Goal: Task Accomplishment & Management: Use online tool/utility

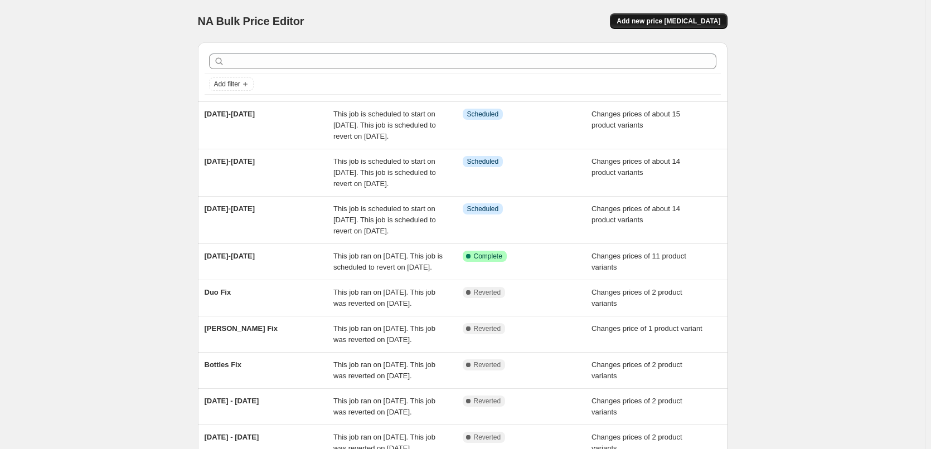
click at [695, 18] on span "Add new price [MEDICAL_DATA]" at bounding box center [668, 21] width 104 height 9
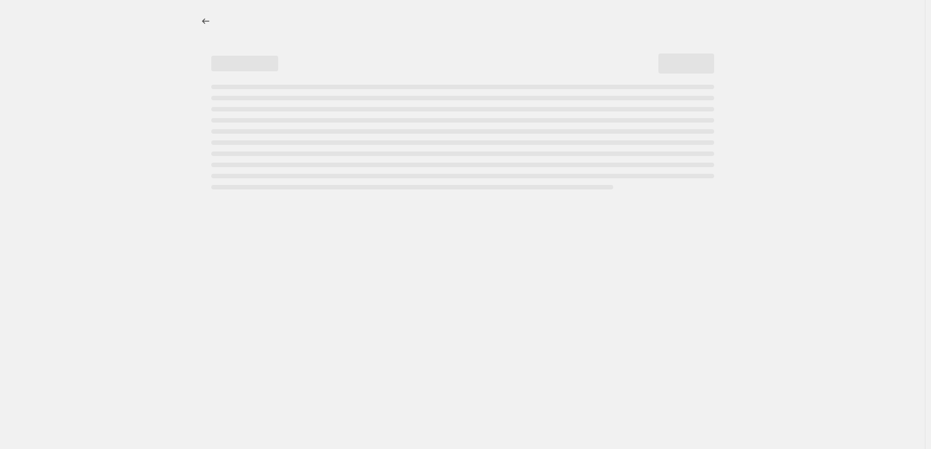
select select "percentage"
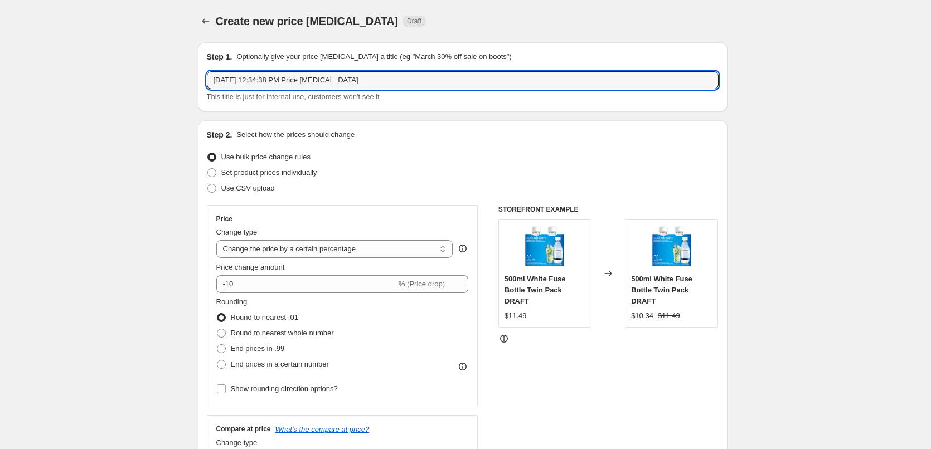
drag, startPoint x: 372, startPoint y: 75, endPoint x: 150, endPoint y: 75, distance: 222.3
type input "Gaia FIX"
click at [328, 174] on div "Set product prices individually" at bounding box center [463, 173] width 512 height 16
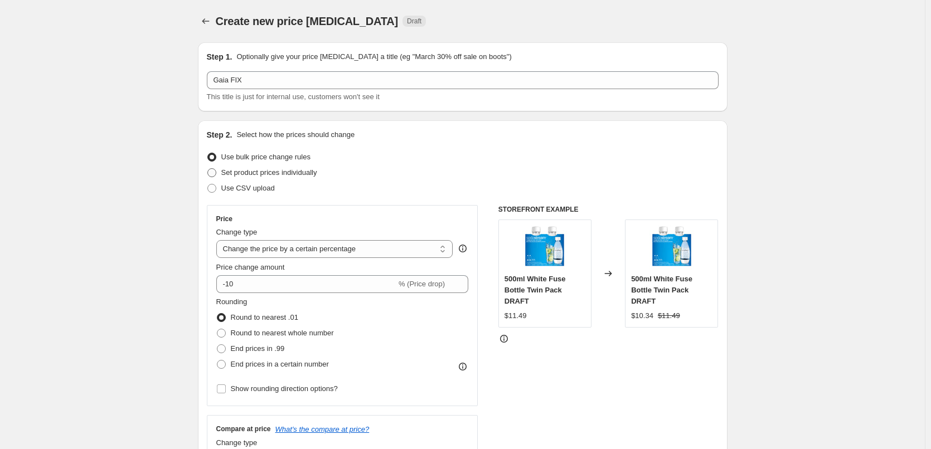
click at [312, 173] on span "Set product prices individually" at bounding box center [269, 172] width 96 height 8
click at [208, 169] on input "Set product prices individually" at bounding box center [207, 168] width 1 height 1
radio input "true"
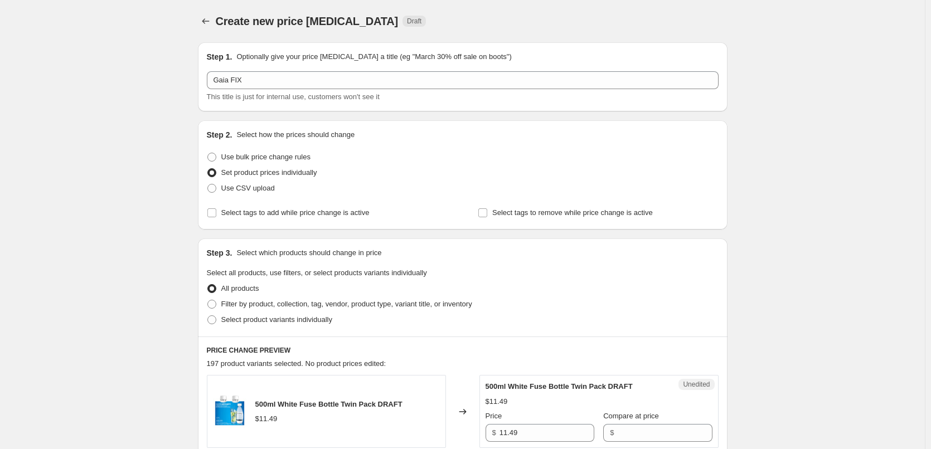
click at [208, 209] on div "Step 2. Select how the prices should change Use bulk price change rules Set pro…" at bounding box center [462, 174] width 529 height 109
drag, startPoint x: 210, startPoint y: 212, endPoint x: 216, endPoint y: 215, distance: 6.7
click at [211, 212] on input "Select tags to add while price change is active" at bounding box center [211, 212] width 9 height 9
checkbox input "true"
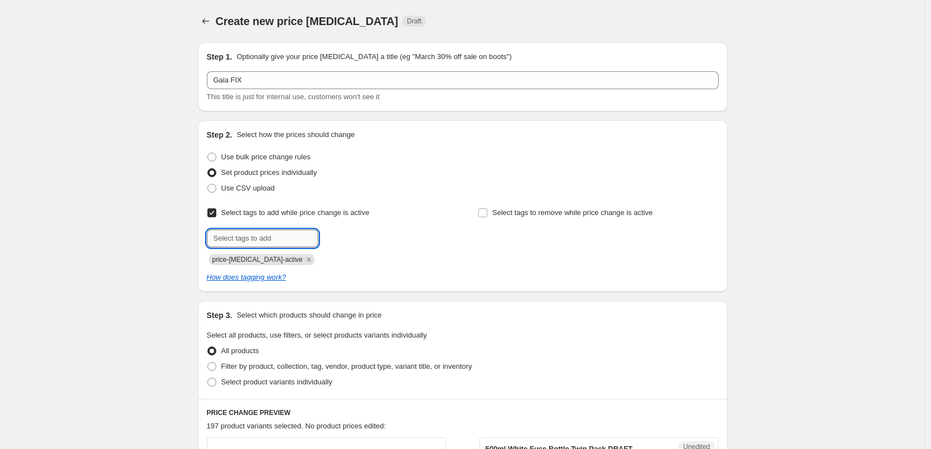
click at [250, 236] on input "text" at bounding box center [262, 239] width 111 height 18
type input "sale"
click at [343, 242] on button "Add sale" at bounding box center [341, 238] width 41 height 16
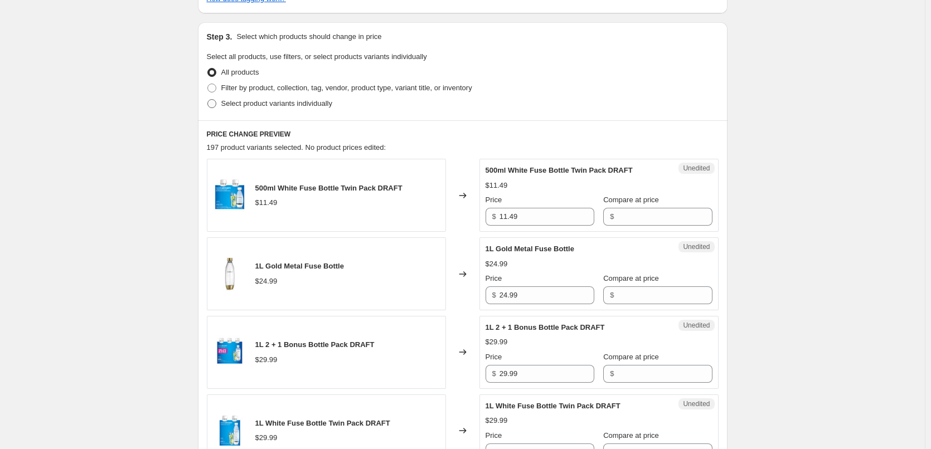
click at [301, 99] on span "Select product variants individually" at bounding box center [276, 103] width 111 height 8
click at [208, 99] on input "Select product variants individually" at bounding box center [207, 99] width 1 height 1
radio input "true"
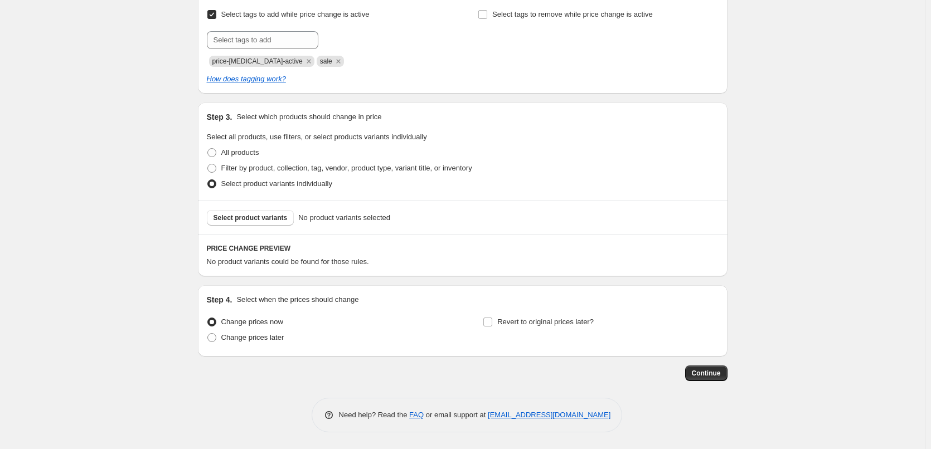
scroll to position [198, 0]
click at [274, 215] on span "Select product variants" at bounding box center [250, 217] width 74 height 9
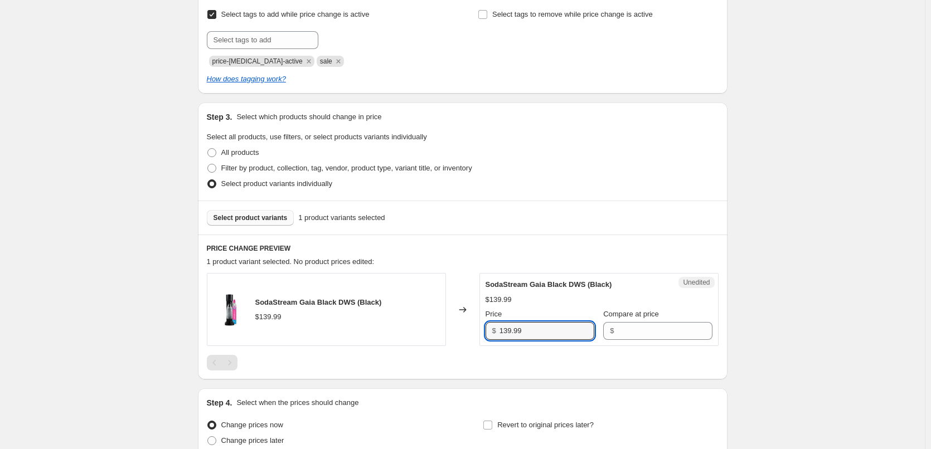
drag, startPoint x: 545, startPoint y: 330, endPoint x: 457, endPoint y: 335, distance: 88.2
click at [457, 335] on div "SodaStream Gaia Black DWS (Black) $139.99 Changed to Unedited SodaStream Gaia B…" at bounding box center [463, 309] width 512 height 73
click at [663, 328] on input "Compare at price" at bounding box center [664, 331] width 95 height 18
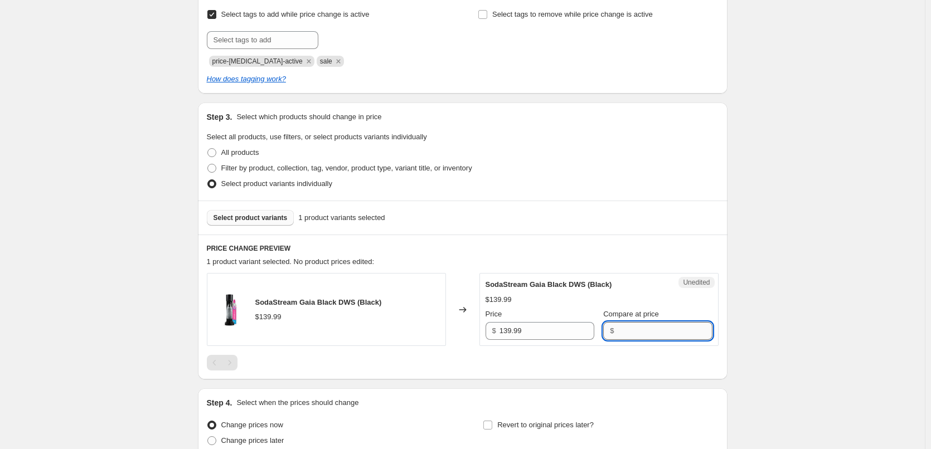
paste input "139.99"
type input "139.99"
drag, startPoint x: 508, startPoint y: 333, endPoint x: 496, endPoint y: 324, distance: 15.2
click at [500, 331] on div "$ 139.99" at bounding box center [539, 331] width 109 height 18
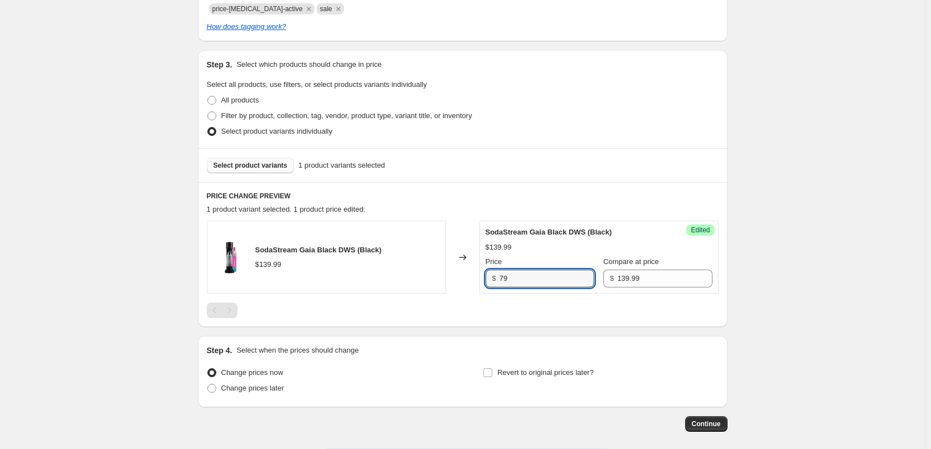
scroll to position [301, 0]
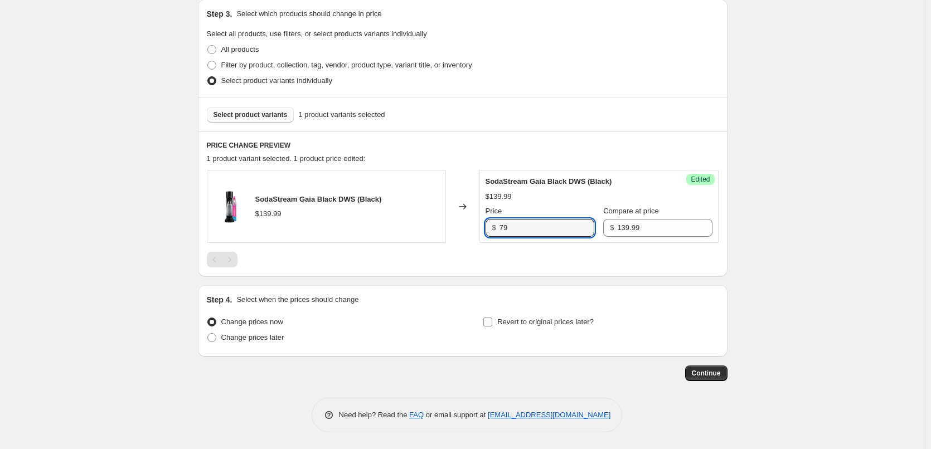
type input "79"
click at [492, 323] on input "Revert to original prices later?" at bounding box center [487, 322] width 9 height 9
checkbox input "true"
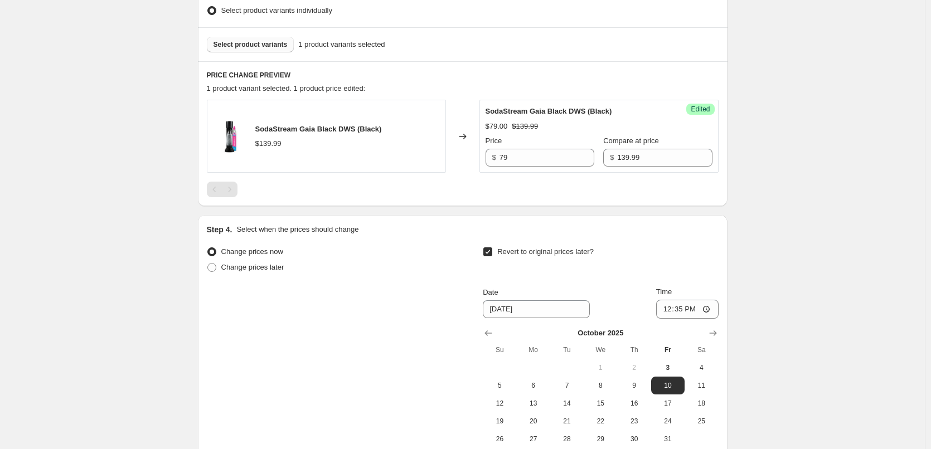
scroll to position [492, 0]
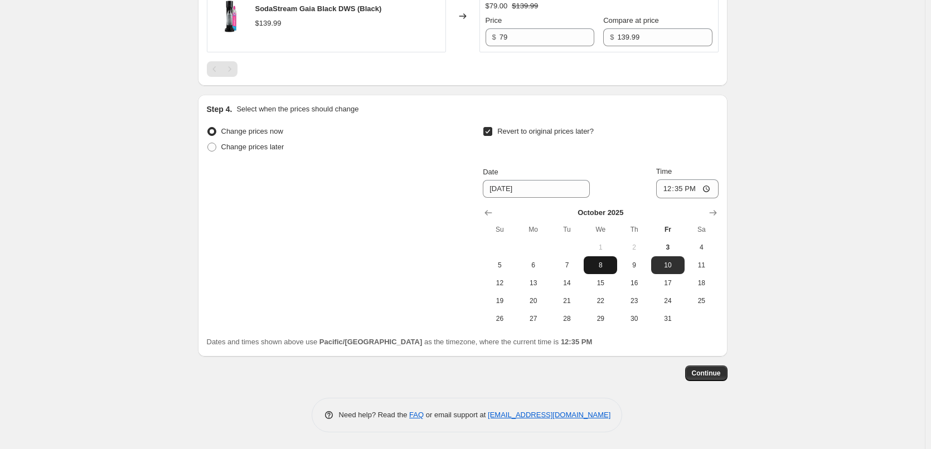
click at [612, 268] on span "8" at bounding box center [600, 265] width 25 height 9
type input "[DATE]"
click at [674, 191] on input "12:35" at bounding box center [687, 188] width 62 height 19
type input "23:55"
click at [725, 376] on button "Continue" at bounding box center [706, 374] width 42 height 16
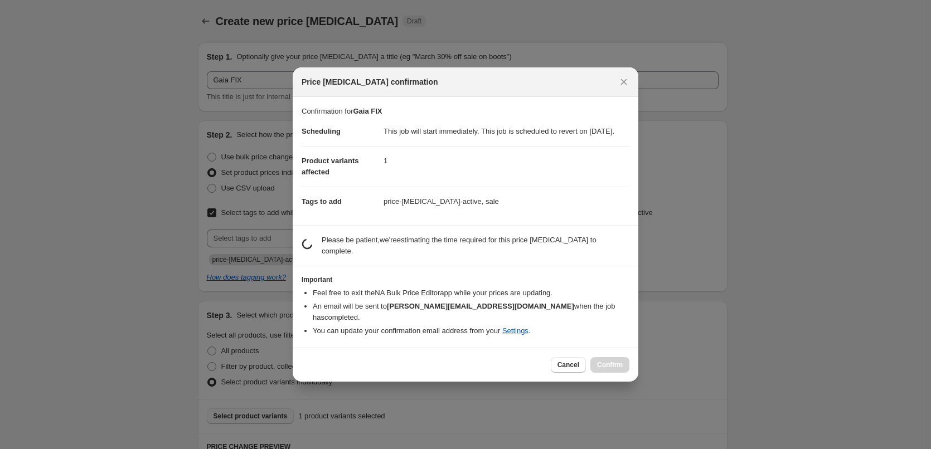
scroll to position [0, 0]
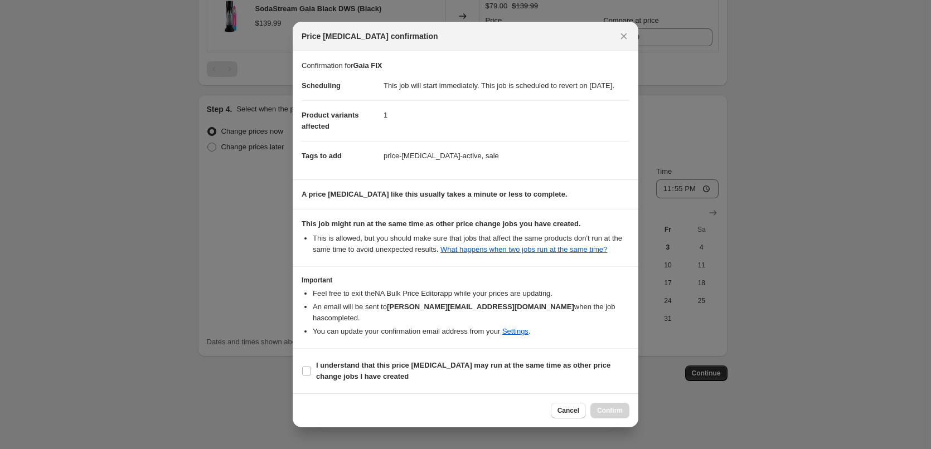
drag, startPoint x: 411, startPoint y: 374, endPoint x: 526, endPoint y: 395, distance: 117.2
click at [411, 373] on span "I understand that this price [MEDICAL_DATA] may run at the same time as other p…" at bounding box center [472, 371] width 313 height 22
click at [311, 373] on input "I understand that this price [MEDICAL_DATA] may run at the same time as other p…" at bounding box center [306, 371] width 9 height 9
checkbox input "true"
click at [622, 413] on span "Confirm" at bounding box center [610, 410] width 26 height 9
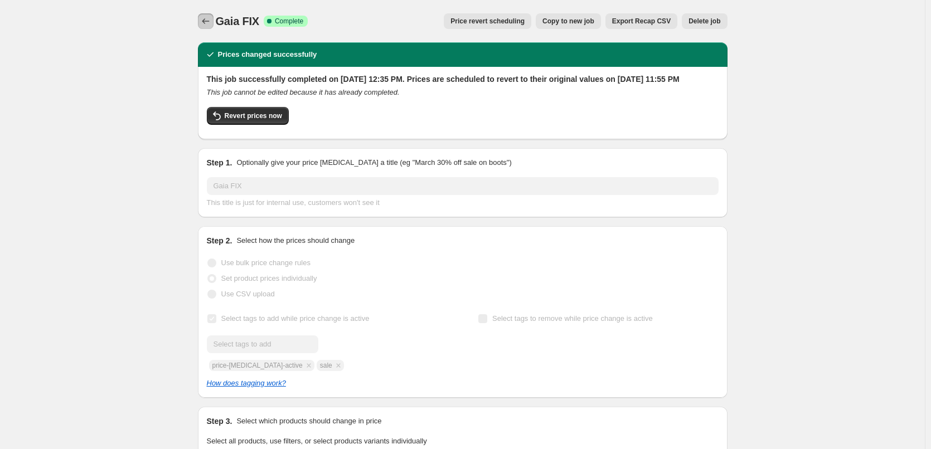
click at [211, 23] on icon "Price change jobs" at bounding box center [205, 21] width 11 height 11
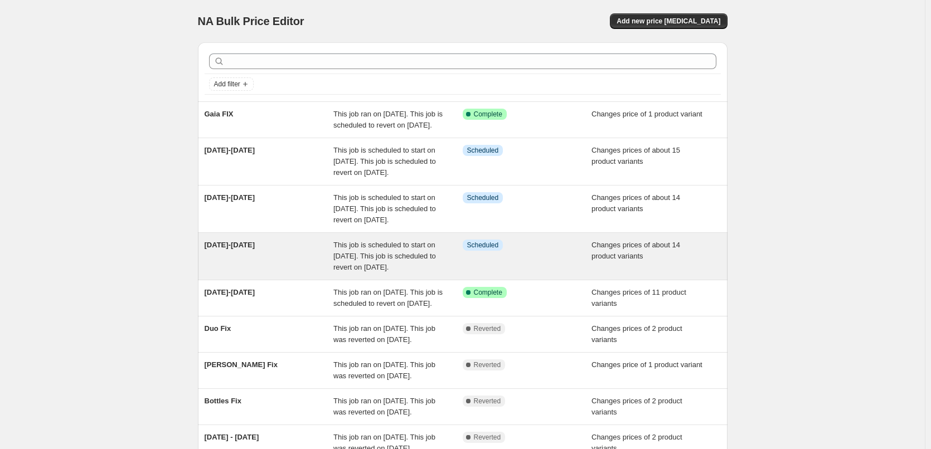
click at [280, 273] on div "[DATE]-[DATE]" at bounding box center [269, 256] width 129 height 33
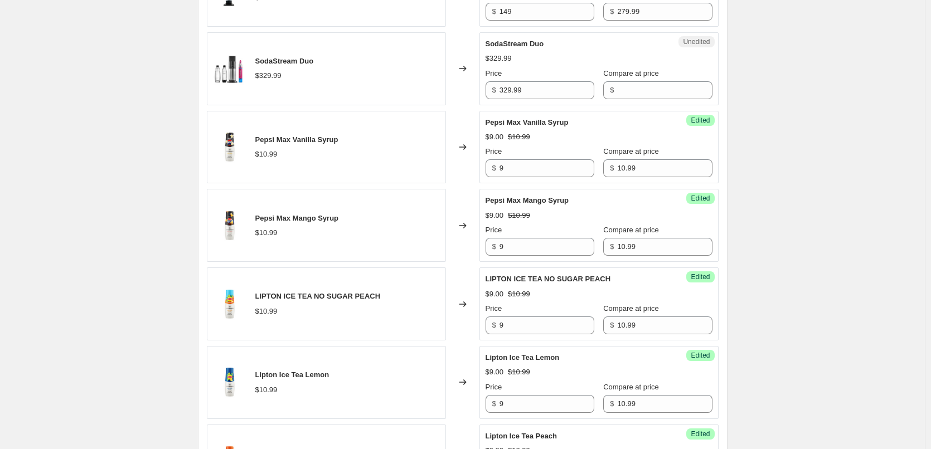
scroll to position [1059, 0]
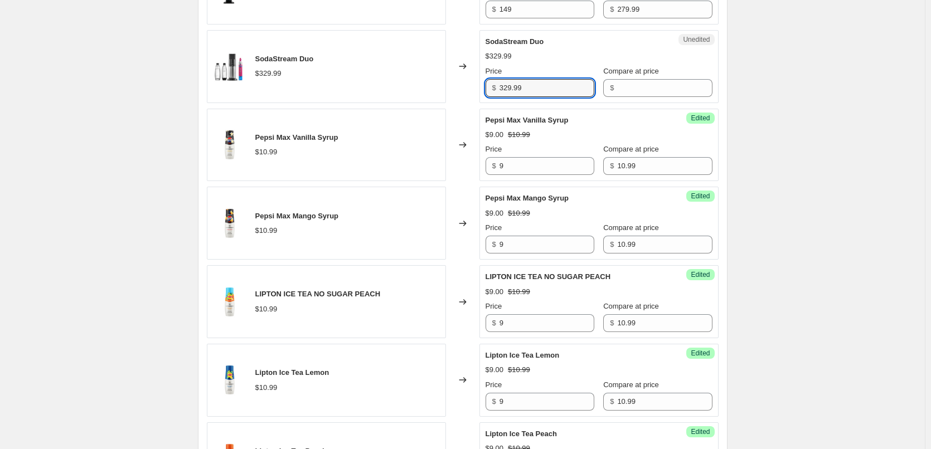
drag, startPoint x: 557, startPoint y: 89, endPoint x: 465, endPoint y: 89, distance: 91.4
click at [465, 89] on div "SodaStream Duo $329.99 Changed to Unedited SodaStream Duo $329.99 Price $ 329.9…" at bounding box center [463, 66] width 512 height 73
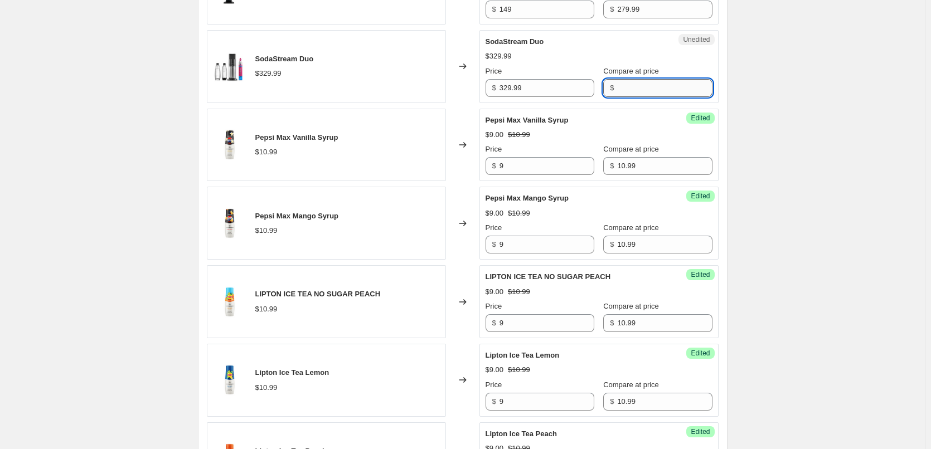
click at [617, 92] on input "Compare at price" at bounding box center [664, 88] width 95 height 18
paste input "329.99"
type input "329.99"
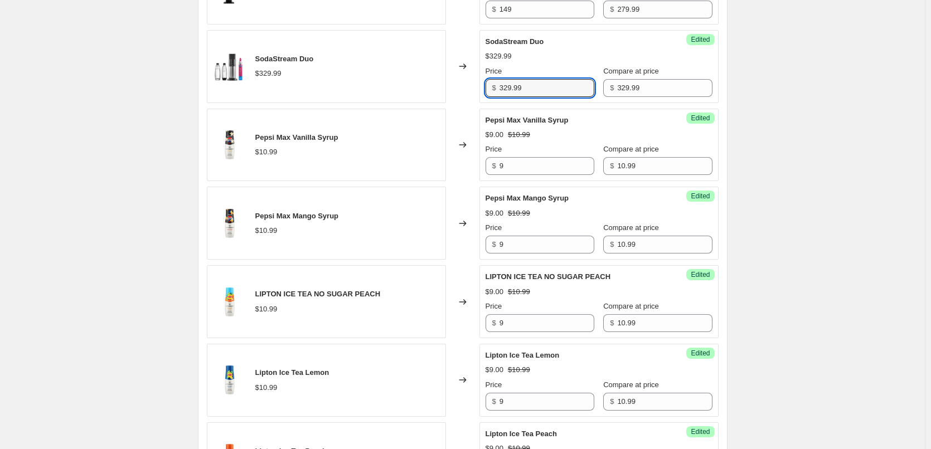
drag, startPoint x: 546, startPoint y: 92, endPoint x: 445, endPoint y: 90, distance: 101.4
click at [445, 90] on div "SodaStream Duo $329.99 Changed to Success Edited SodaStream Duo $329.99 Price $…" at bounding box center [463, 66] width 512 height 73
type input "199"
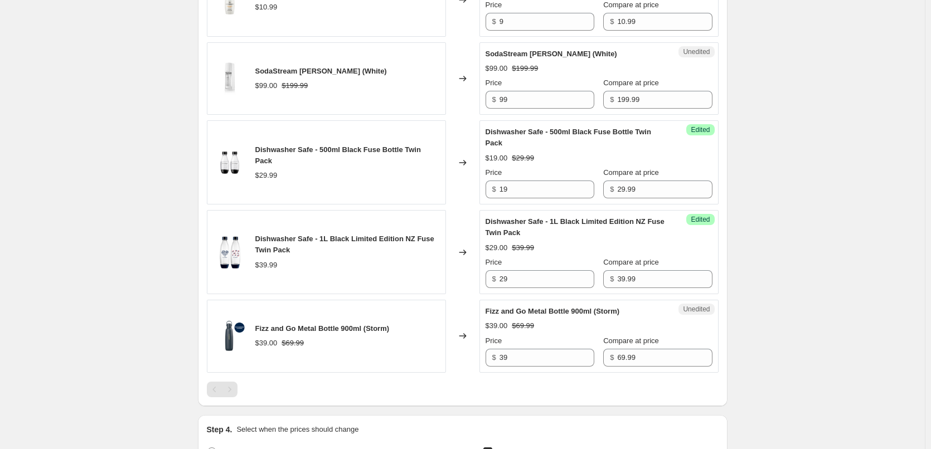
scroll to position [1505, 0]
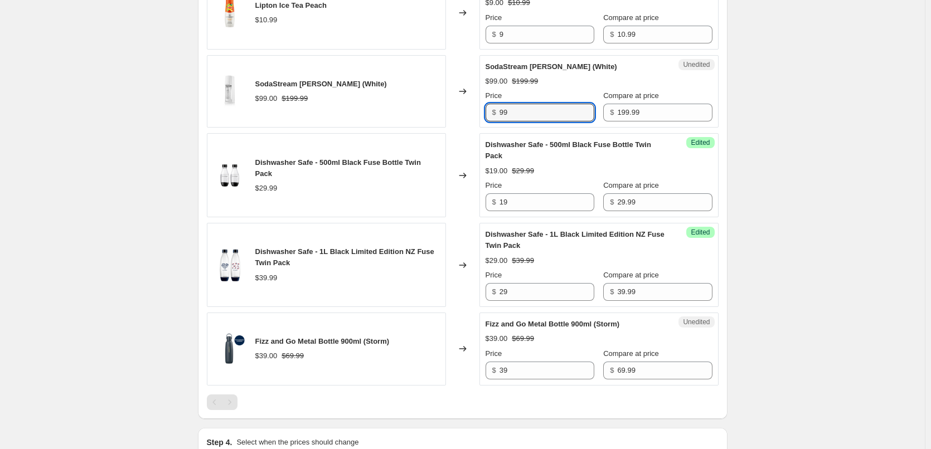
drag, startPoint x: 469, startPoint y: 115, endPoint x: 451, endPoint y: 115, distance: 17.3
click at [451, 115] on div "SodaStream [PERSON_NAME] (White) $99.00 $199.99 Changed to Unedited SodaStream …" at bounding box center [463, 91] width 512 height 73
type input "89"
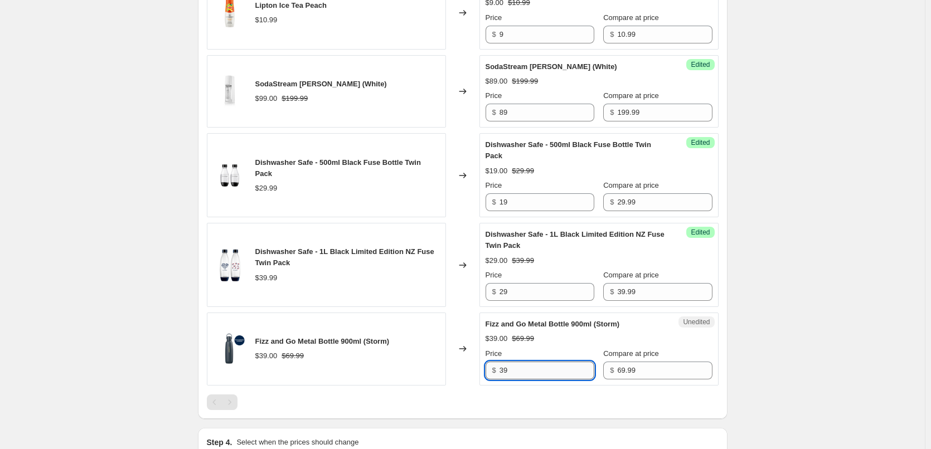
click at [533, 378] on input "39" at bounding box center [546, 371] width 95 height 18
drag, startPoint x: 495, startPoint y: 378, endPoint x: 445, endPoint y: 374, distance: 50.3
click at [445, 374] on div "Fizz and Go Metal Bottle 900ml (Storm) $39.00 $69.99 Changed to Unedited Fizz a…" at bounding box center [463, 349] width 512 height 73
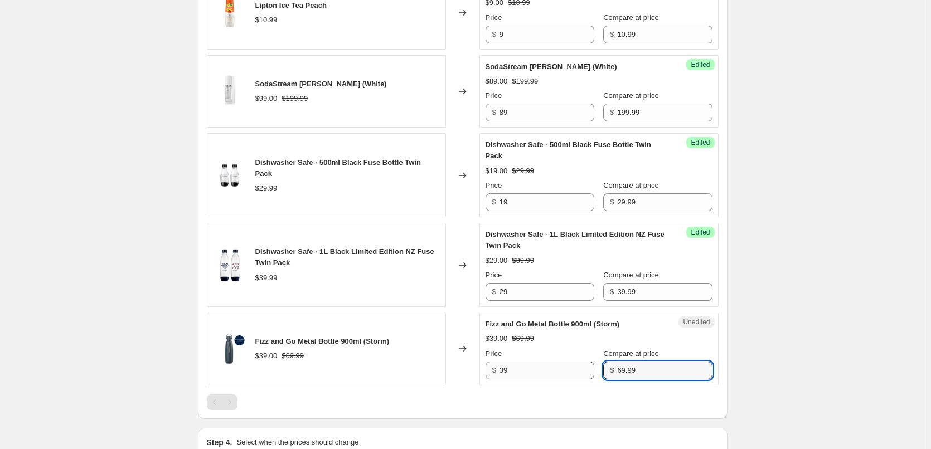
drag, startPoint x: 638, startPoint y: 369, endPoint x: 566, endPoint y: 373, distance: 72.0
click at [566, 373] on div "Price $ 39 Compare at price $ 69.99" at bounding box center [598, 363] width 227 height 31
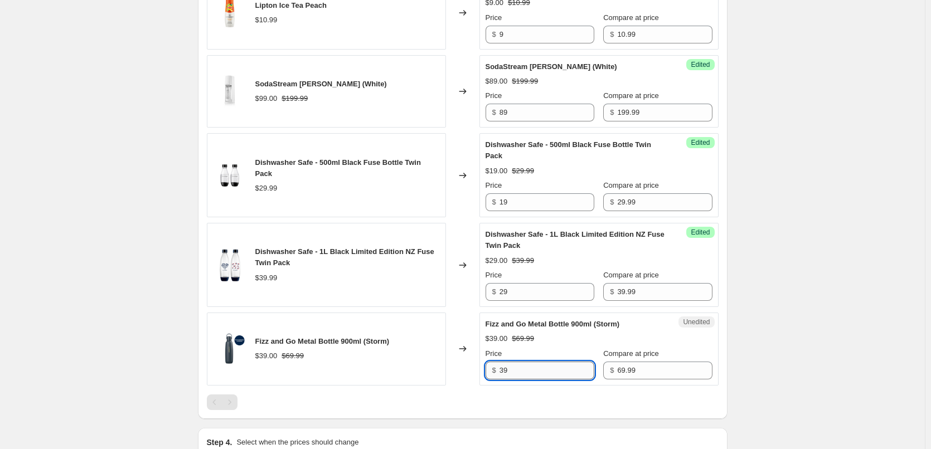
click at [541, 368] on input "39" at bounding box center [546, 371] width 95 height 18
drag, startPoint x: 532, startPoint y: 370, endPoint x: 503, endPoint y: 374, distance: 29.3
click at [503, 374] on input "39" at bounding box center [546, 371] width 95 height 18
paste input "69.9"
type input "69.99"
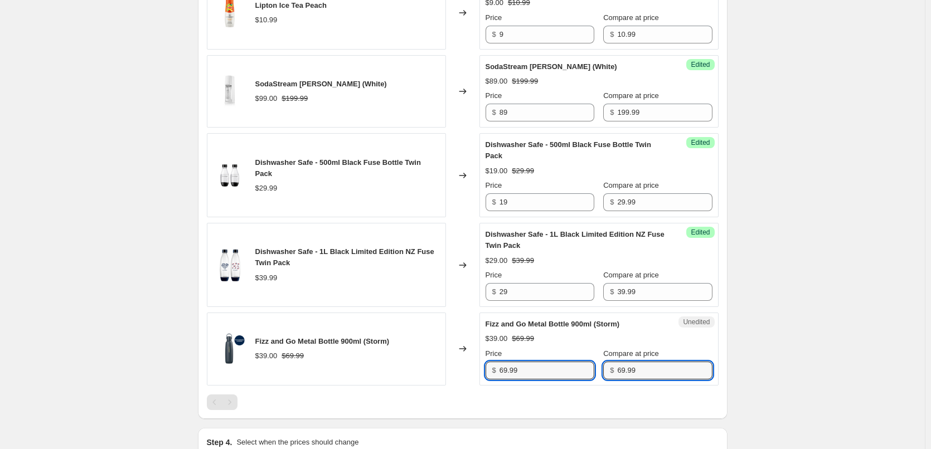
drag, startPoint x: 632, startPoint y: 373, endPoint x: 588, endPoint y: 375, distance: 43.5
click at [588, 375] on div "Price $ 69.99 Compare at price $ 69.99" at bounding box center [598, 363] width 227 height 31
paste input "69.99"
type input "69.99"
drag, startPoint x: 552, startPoint y: 370, endPoint x: 442, endPoint y: 363, distance: 109.4
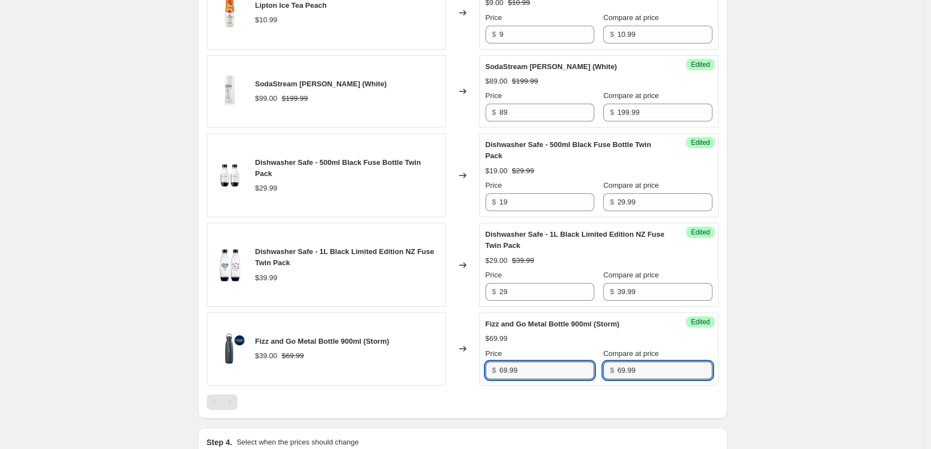
click at [449, 359] on div "Fizz and Go Metal Bottle 900ml (Storm) $39.00 $69.99 Changed to Success Edited …" at bounding box center [463, 349] width 512 height 73
type input "39"
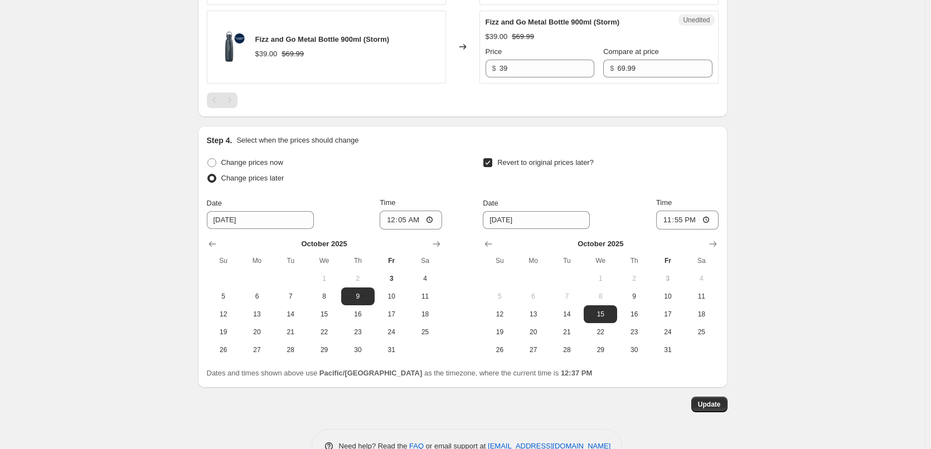
scroll to position [1838, 0]
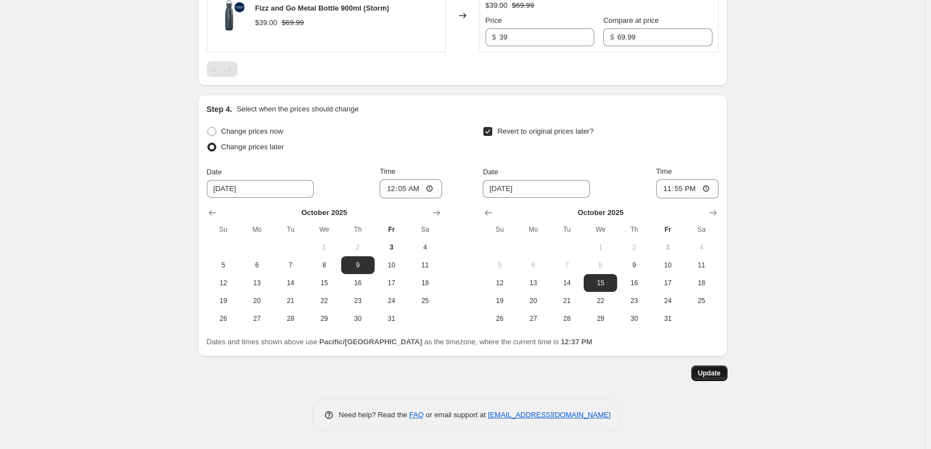
click at [708, 367] on button "Update" at bounding box center [709, 374] width 36 height 16
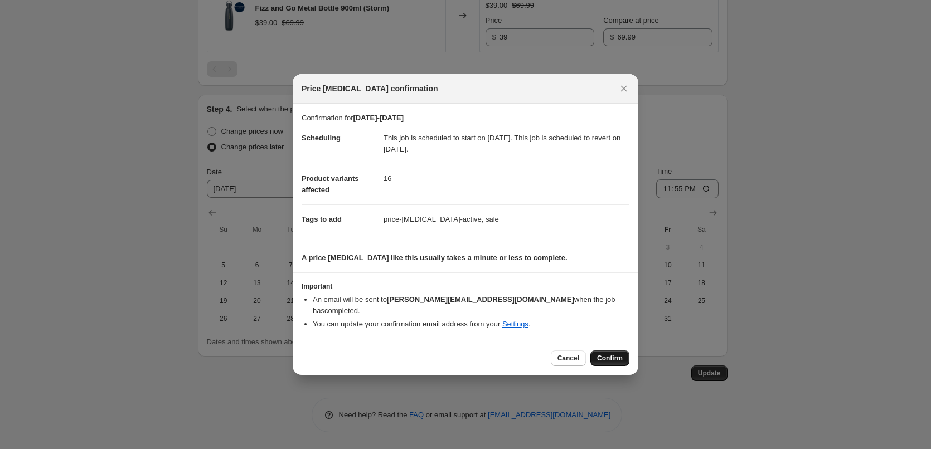
click at [617, 354] on span "Confirm" at bounding box center [610, 358] width 26 height 9
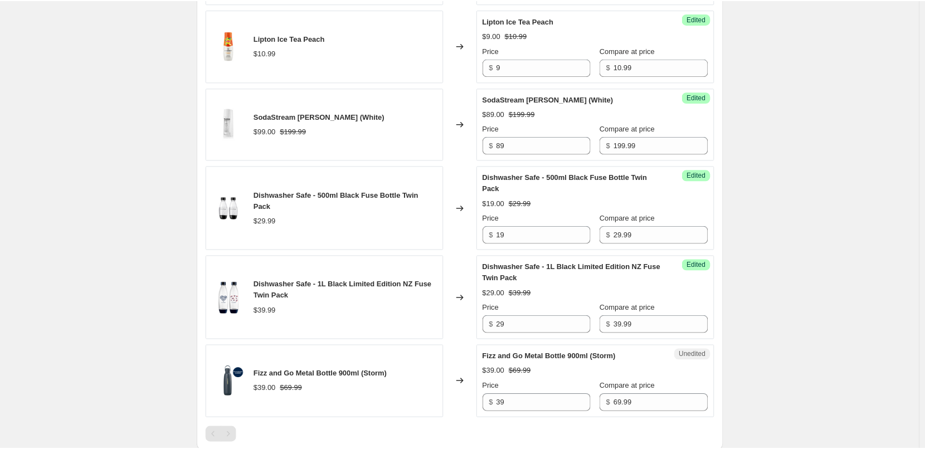
scroll to position [1448, 0]
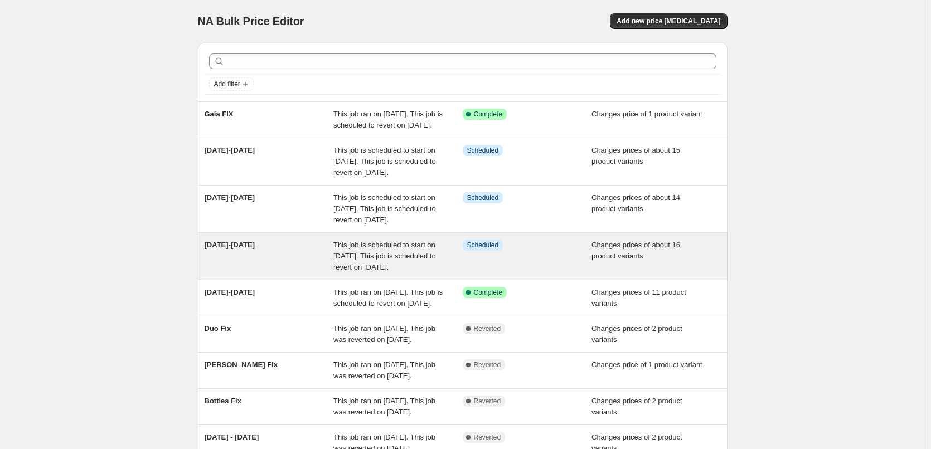
click at [381, 271] on span "This job is scheduled to start on [DATE]. This job is scheduled to revert on [D…" at bounding box center [384, 256] width 103 height 31
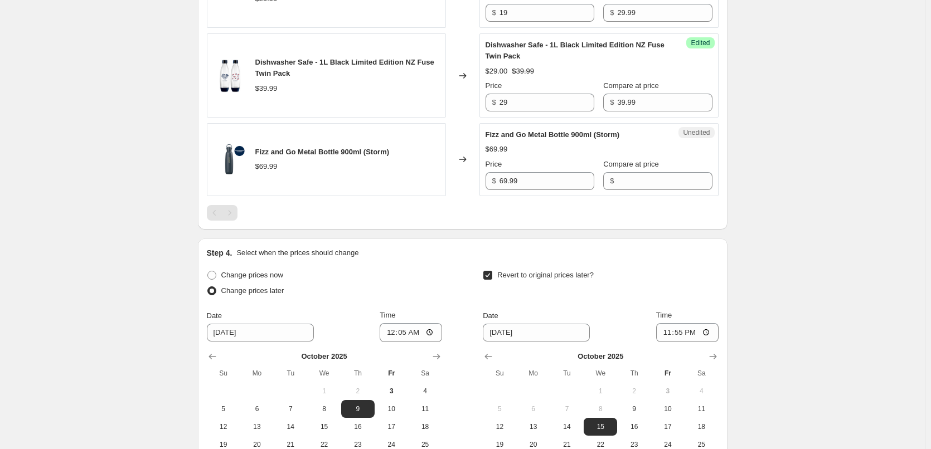
scroll to position [1783, 0]
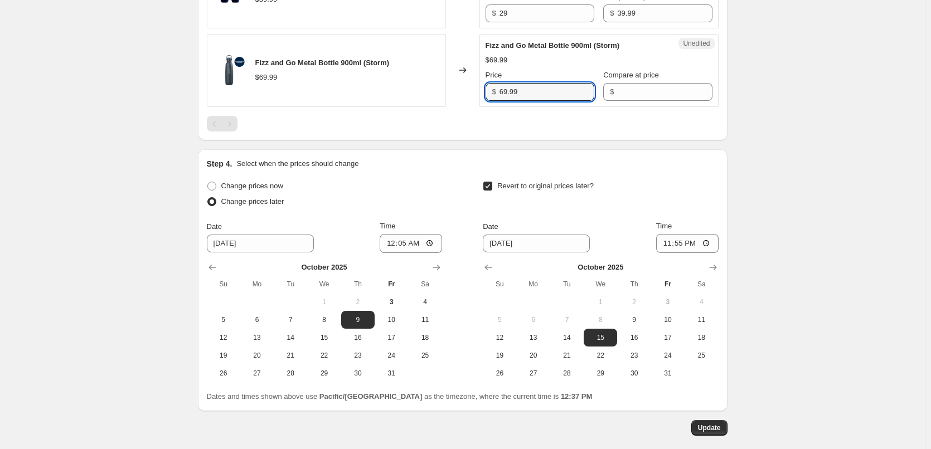
drag, startPoint x: 541, startPoint y: 95, endPoint x: 451, endPoint y: 94, distance: 89.7
click at [451, 94] on div "Fizz and Go Metal Bottle 900ml (Storm) $69.99 Changed to Unedited Fizz and Go M…" at bounding box center [463, 70] width 512 height 73
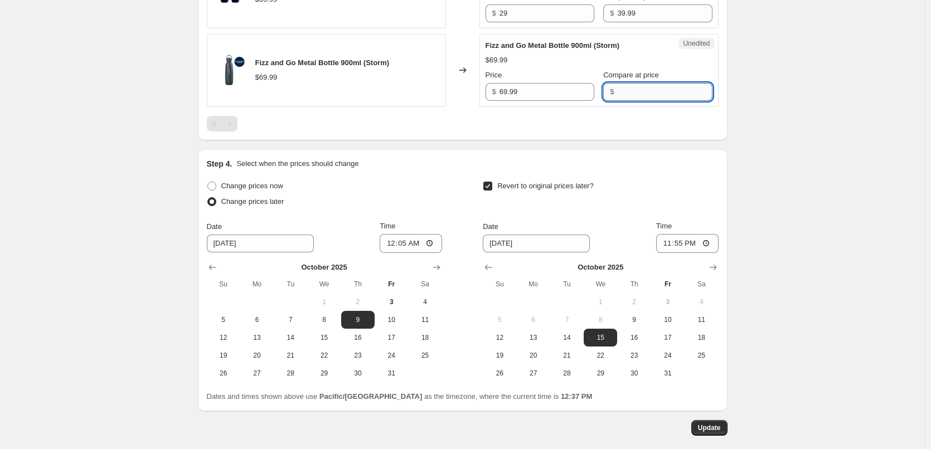
click at [643, 97] on input "Compare at price" at bounding box center [664, 92] width 95 height 18
paste input "69.99"
type input "69.99"
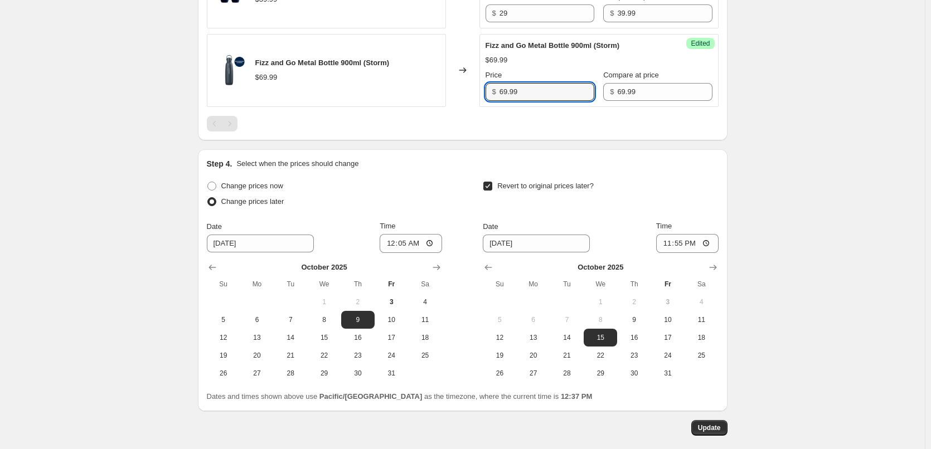
drag, startPoint x: 546, startPoint y: 93, endPoint x: 456, endPoint y: 92, distance: 89.2
click at [459, 92] on div "Fizz and Go Metal Bottle 900ml (Storm) $69.99 Changed to Success Edited Fizz an…" at bounding box center [463, 70] width 512 height 73
type input "39"
click at [708, 429] on span "Update" at bounding box center [709, 428] width 23 height 9
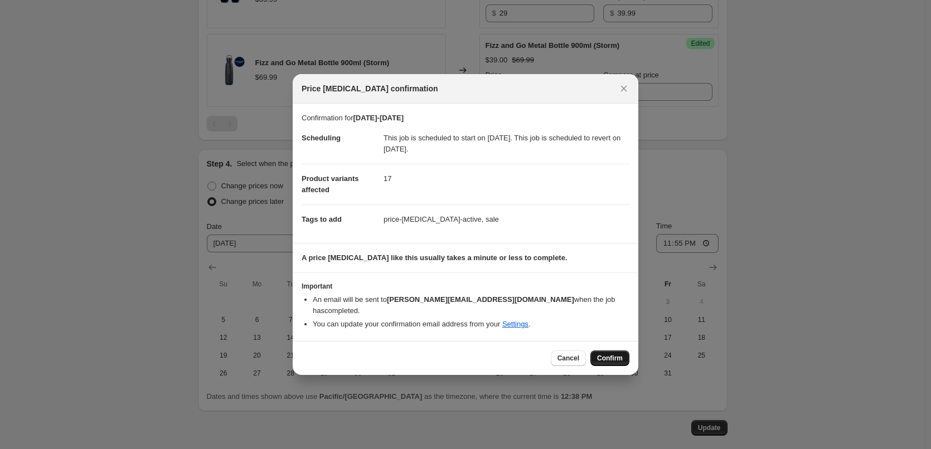
click at [617, 354] on span "Confirm" at bounding box center [610, 358] width 26 height 9
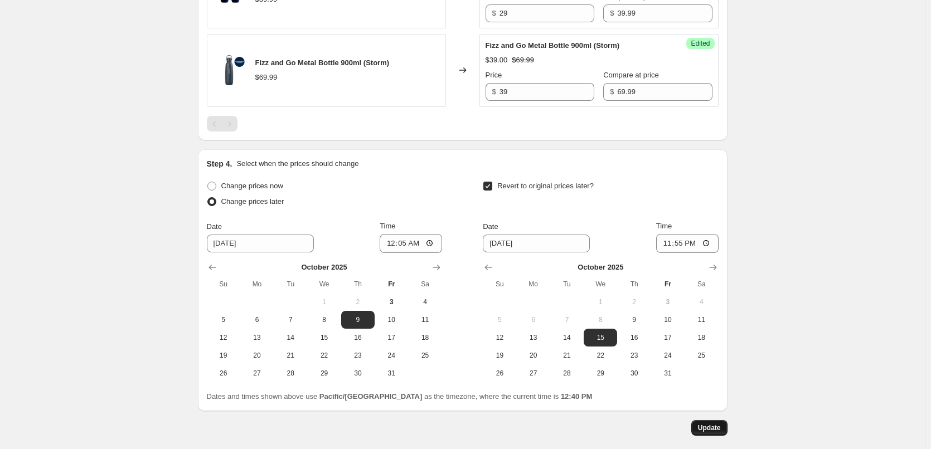
click at [706, 421] on button "Update" at bounding box center [709, 428] width 36 height 16
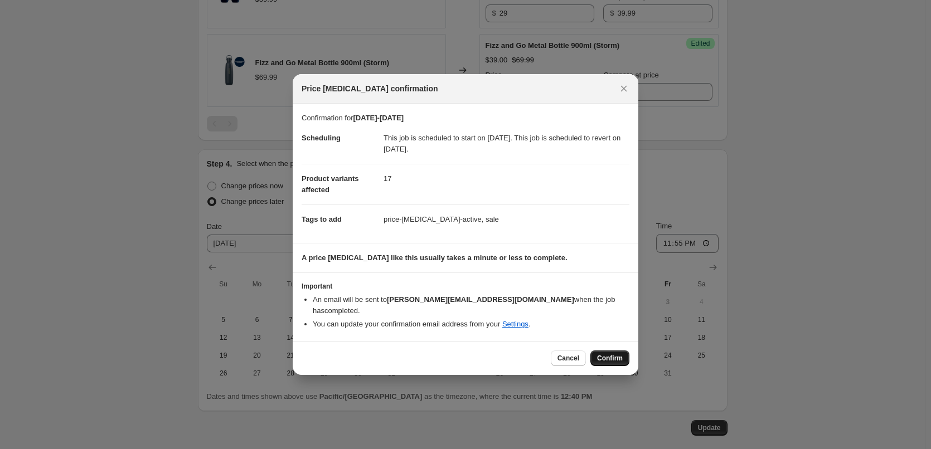
click at [607, 356] on span "Confirm" at bounding box center [610, 358] width 26 height 9
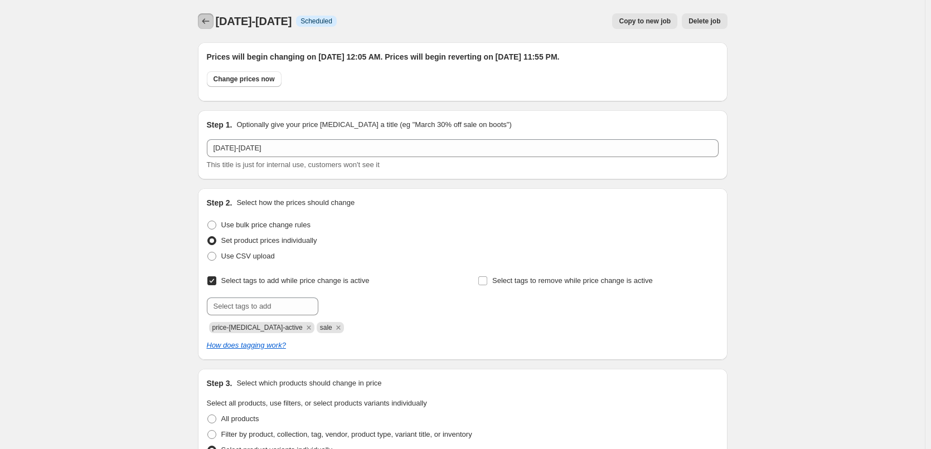
click at [203, 19] on icon "Price change jobs" at bounding box center [205, 21] width 11 height 11
